Goal: Obtain resource: Download file/media

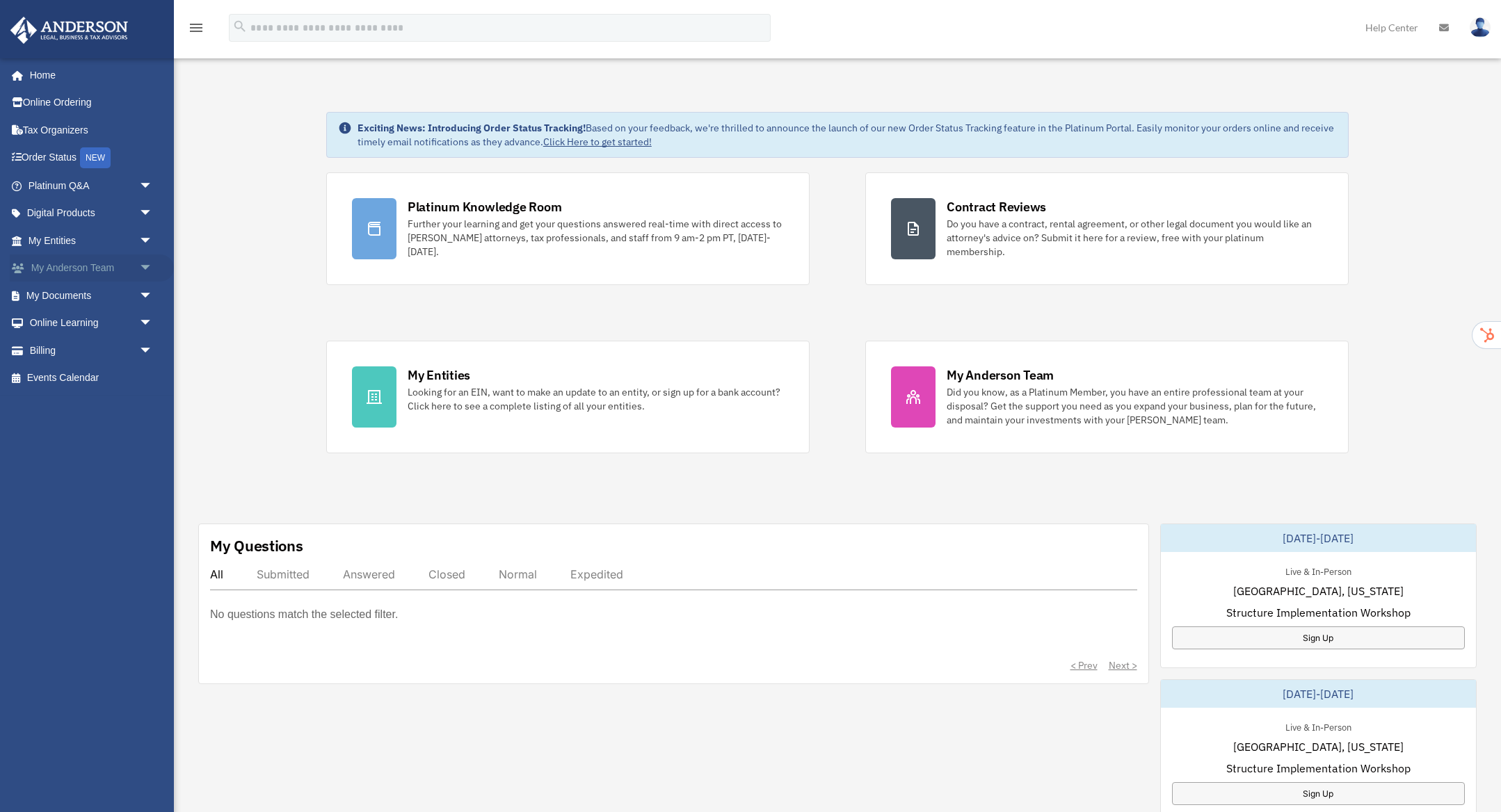
click at [140, 269] on span "arrow_drop_down" at bounding box center [153, 269] width 28 height 29
click at [103, 376] on link "My Documents arrow_drop_down" at bounding box center [92, 378] width 164 height 28
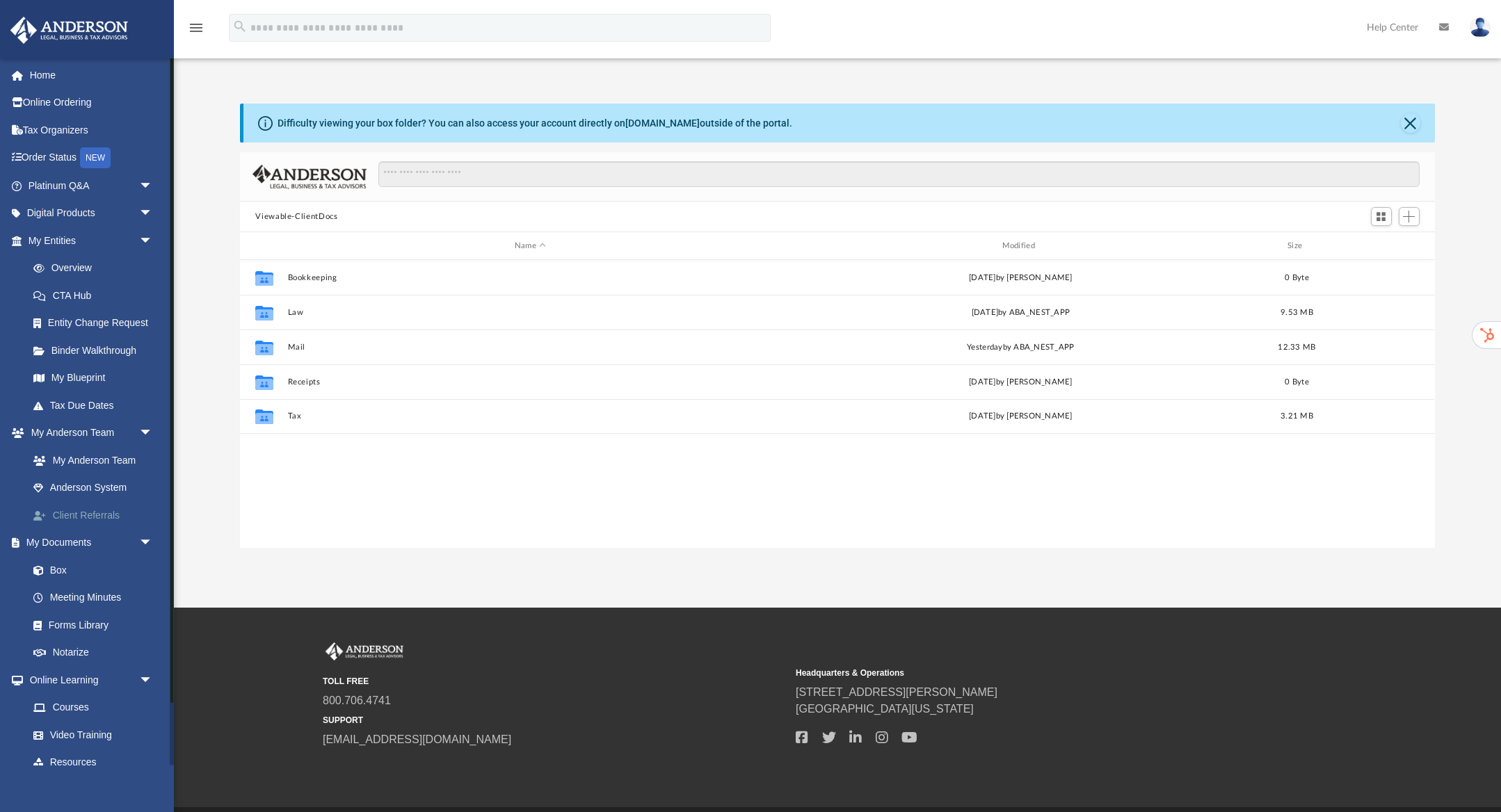
scroll to position [316, 1194]
click at [56, 567] on link "Box" at bounding box center [96, 570] width 154 height 28
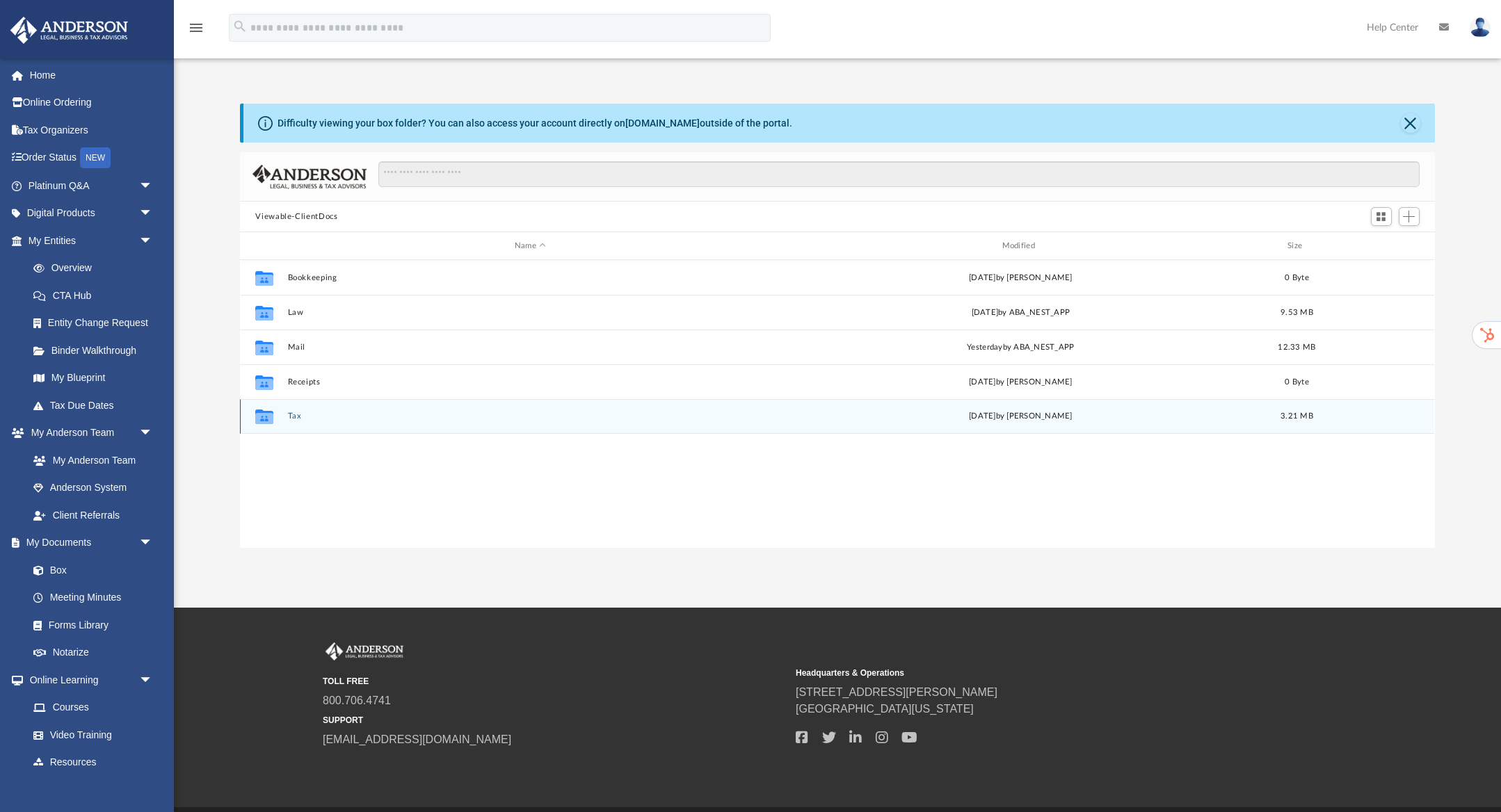
click at [292, 419] on button "Tax" at bounding box center [530, 417] width 485 height 9
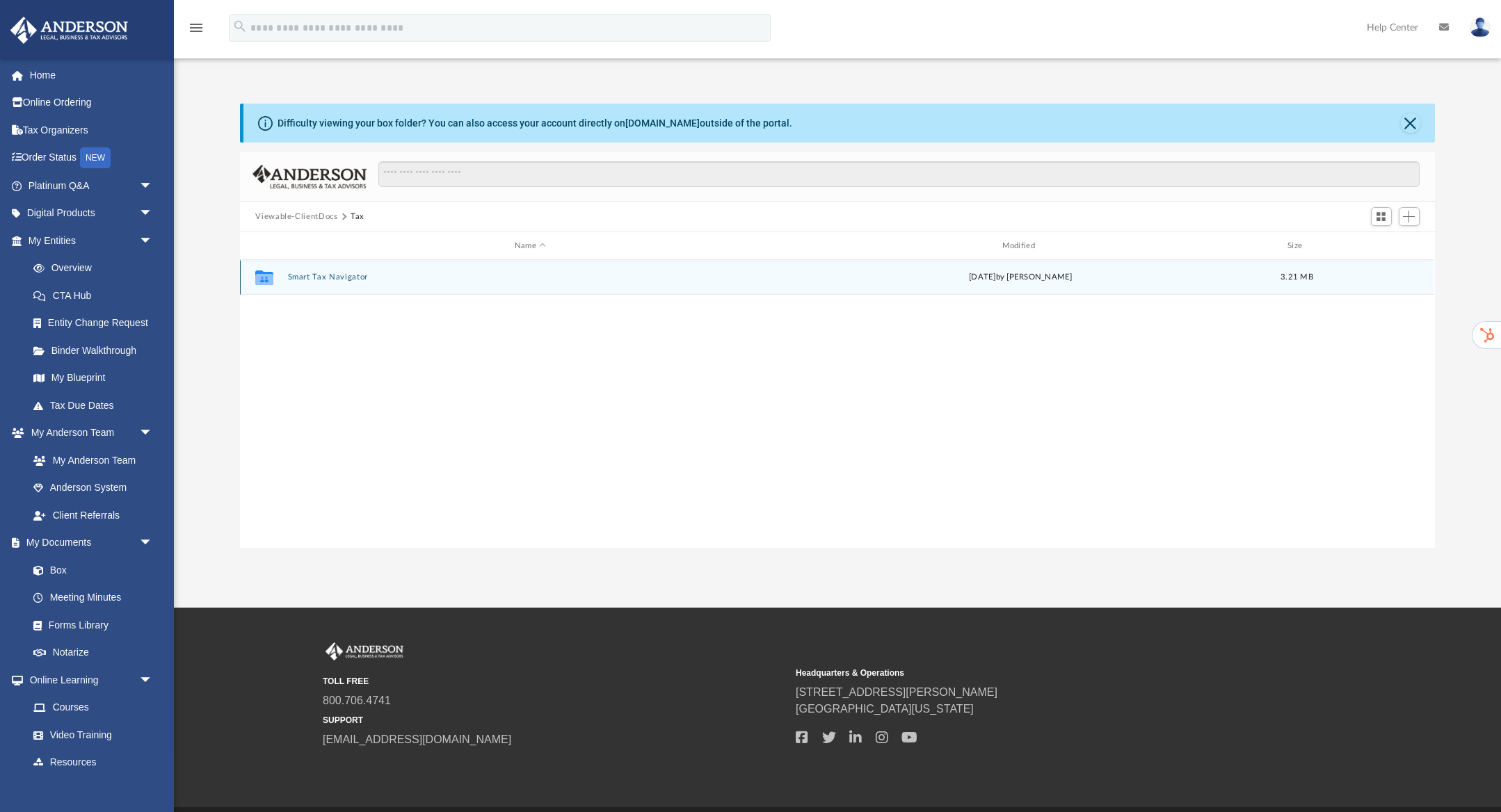
click at [314, 279] on button "Smart Tax Navigator" at bounding box center [530, 277] width 485 height 9
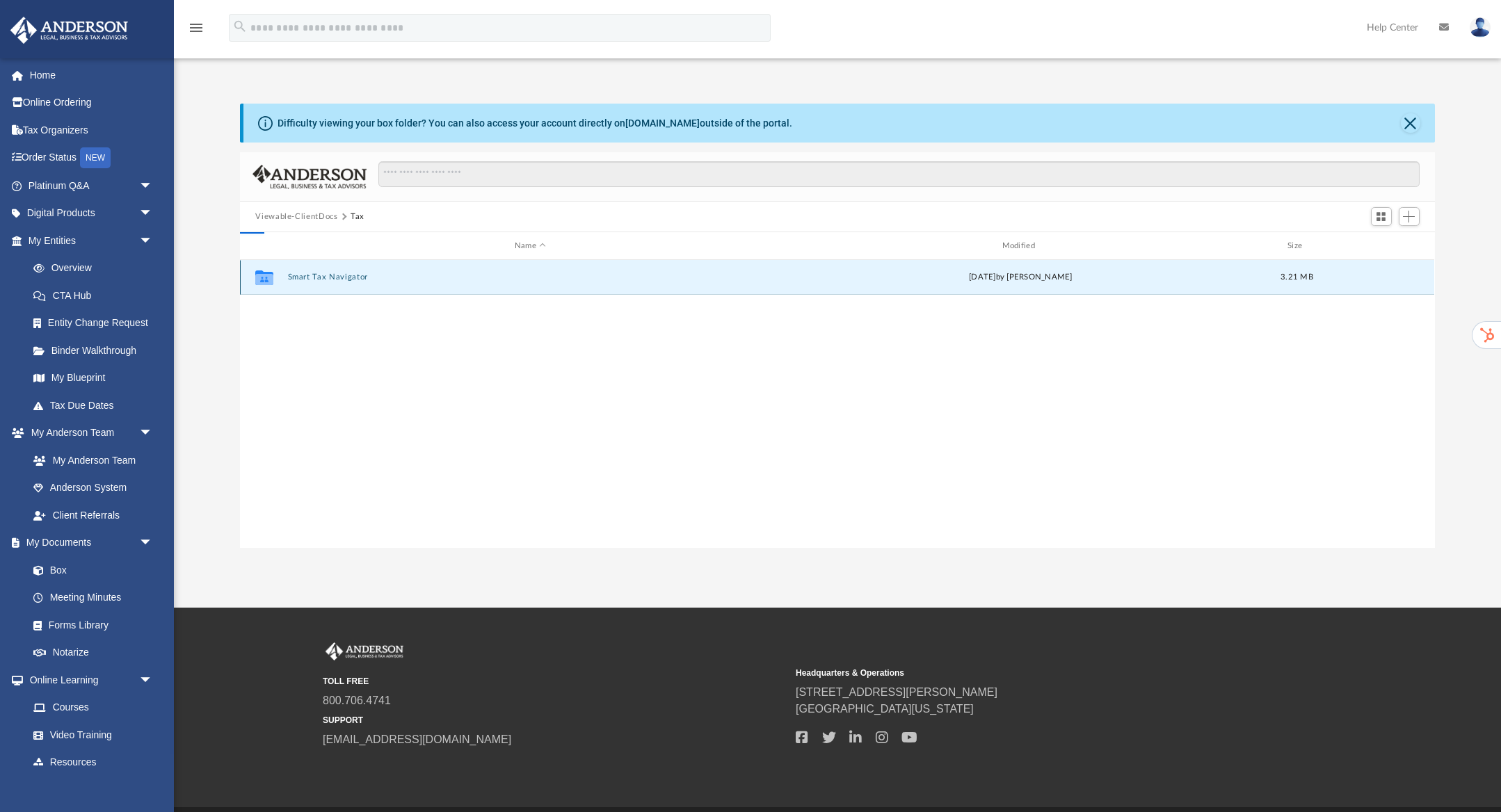
click at [314, 279] on button "Smart Tax Navigator" at bounding box center [530, 277] width 485 height 9
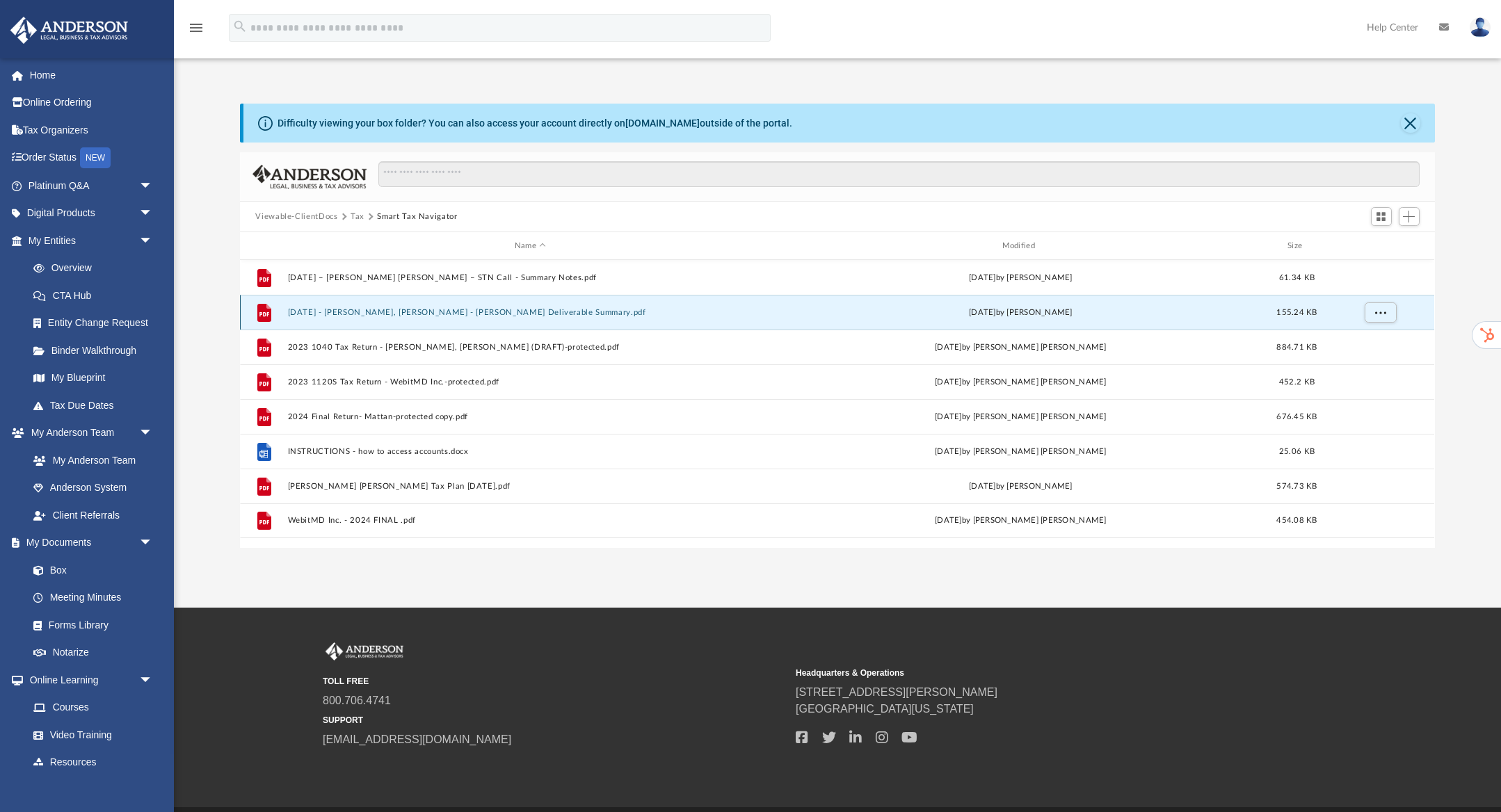
click at [354, 313] on button "[DATE] - [PERSON_NAME], [PERSON_NAME] - [PERSON_NAME] Deliverable Summary.pdf" at bounding box center [530, 313] width 485 height 9
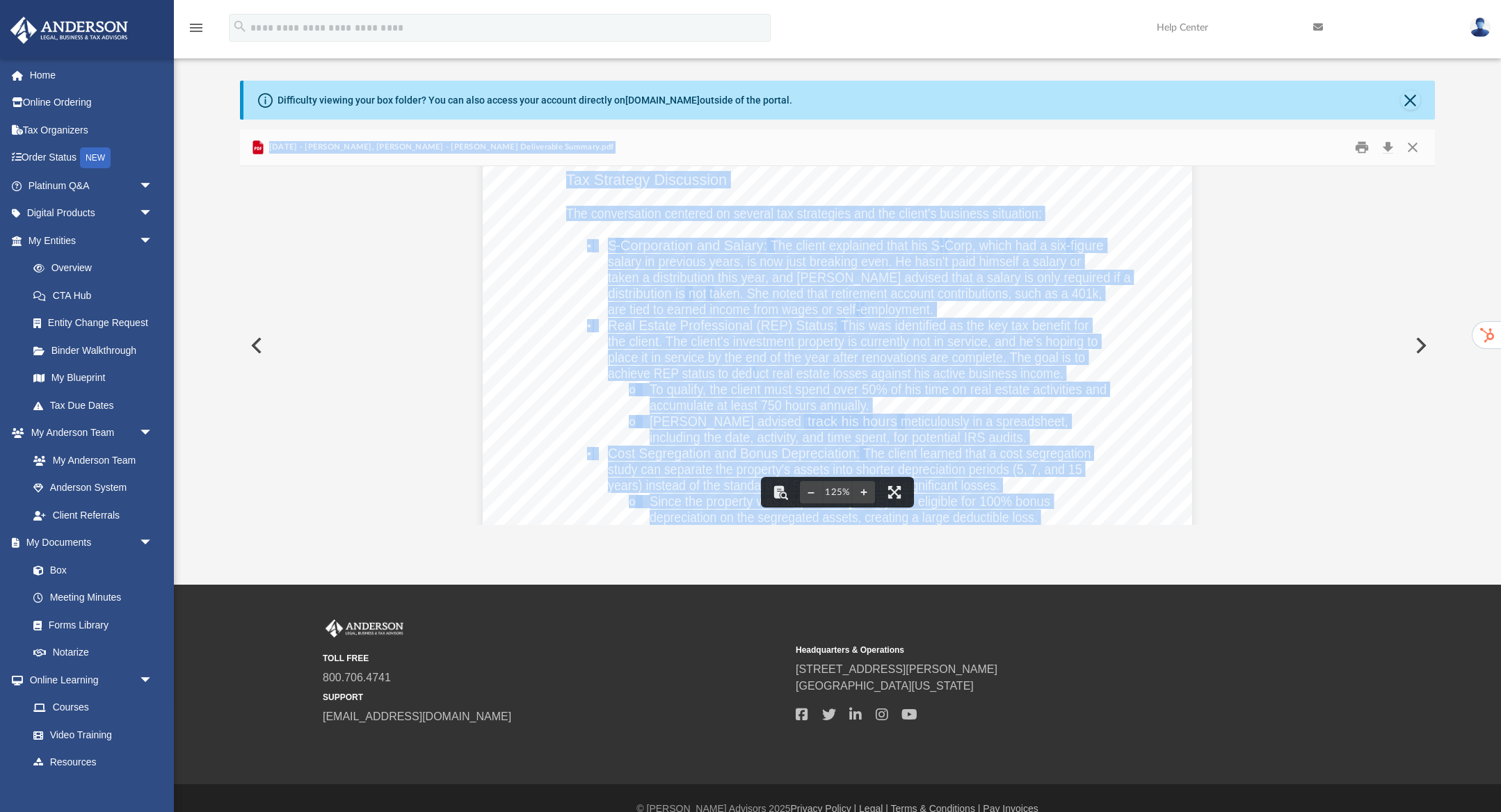
scroll to position [0, 0]
